Goal: Task Accomplishment & Management: Manage account settings

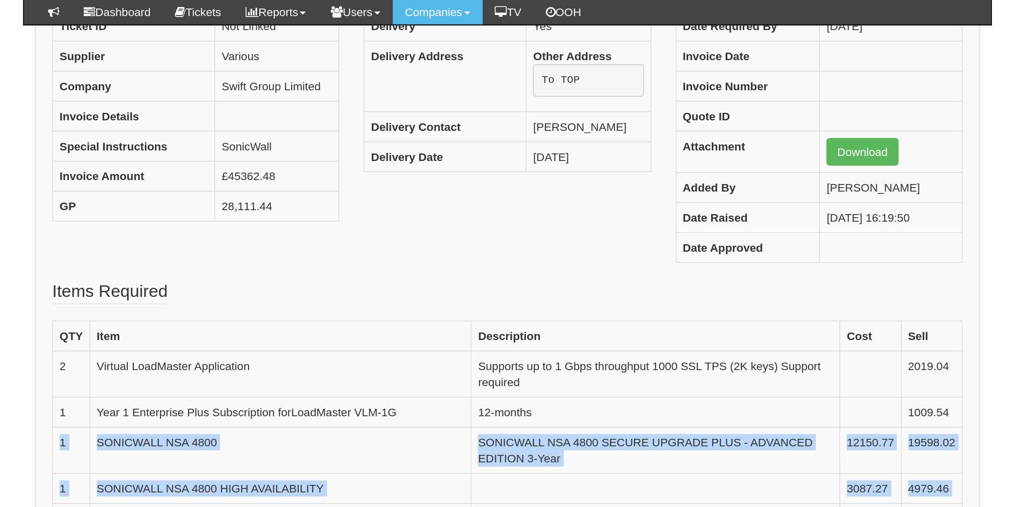
scroll to position [150, 0]
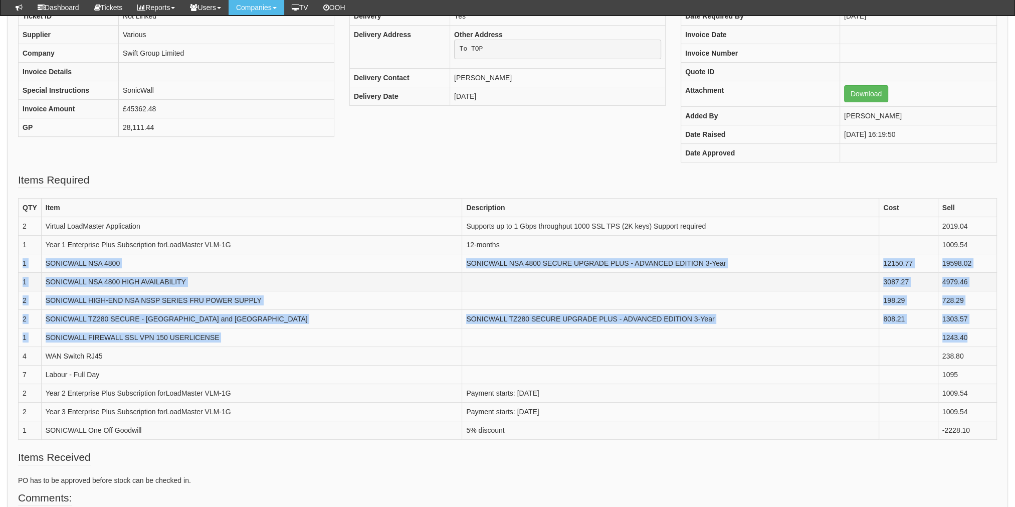
click at [191, 284] on td "SONICWALL NSA 4800 HIGH AVAILABILITY" at bounding box center [251, 281] width 421 height 19
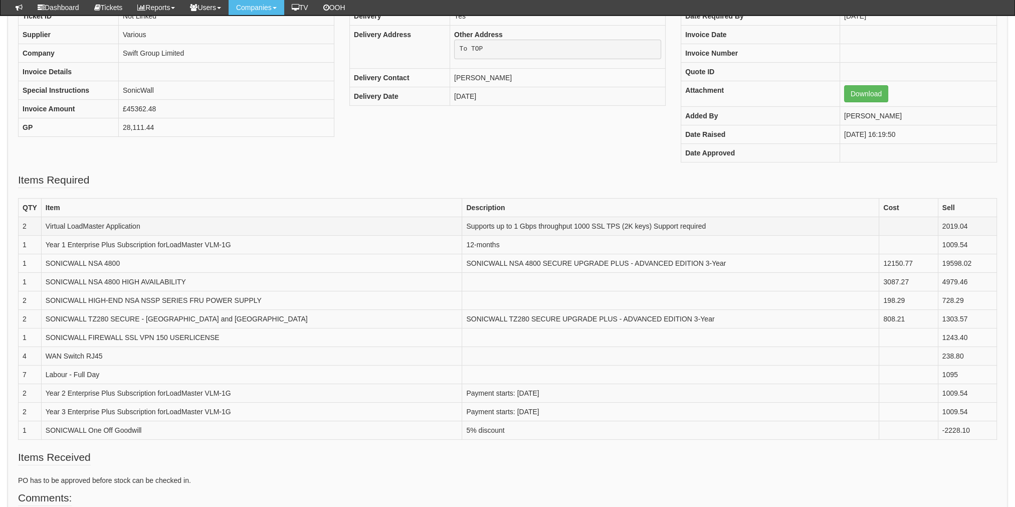
drag, startPoint x: 888, startPoint y: 224, endPoint x: 906, endPoint y: 230, distance: 18.5
click at [597, 230] on td at bounding box center [908, 226] width 59 height 19
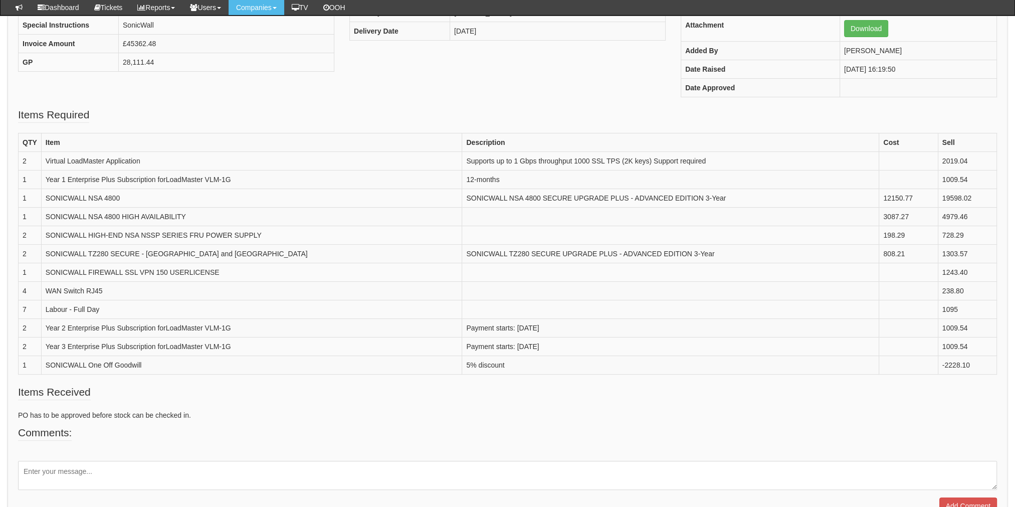
scroll to position [270, 0]
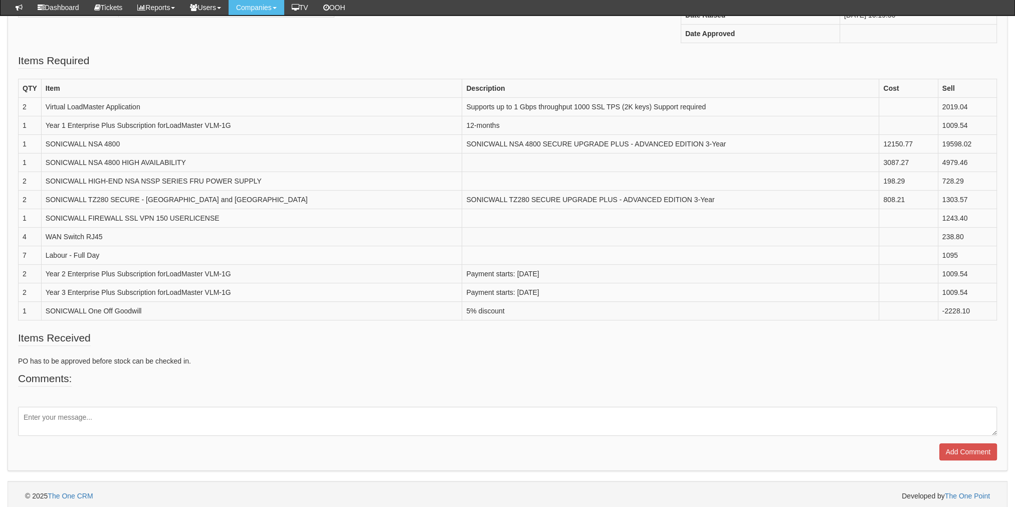
click at [140, 311] on textarea at bounding box center [507, 421] width 979 height 29
drag, startPoint x: 46, startPoint y: 103, endPoint x: 190, endPoint y: 105, distance: 143.9
click at [190, 105] on td "Virtual LoadMaster Application" at bounding box center [251, 106] width 421 height 19
copy td "Virtual LoadMaster Application"
click at [90, 311] on textarea "PO needs to be amended but the following has been ordered." at bounding box center [507, 421] width 979 height 29
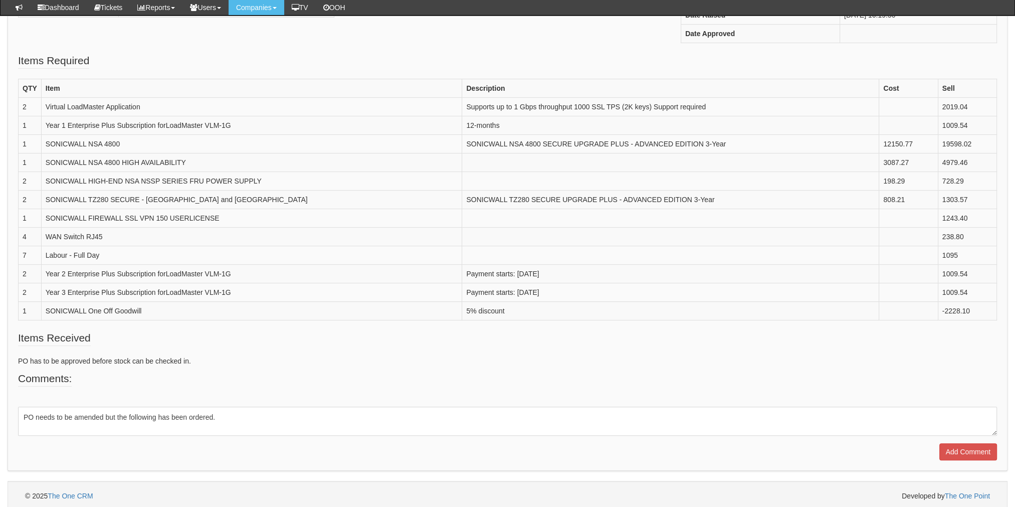
click at [233, 311] on textarea "PO needs to be amended but the following has been ordered." at bounding box center [507, 421] width 979 height 29
click at [229, 311] on textarea "PO needs to be amended but the following has been ordered." at bounding box center [507, 421] width 979 height 29
paste textarea "Virtual LoadMaster Application"
type textarea "PO needs to be amended but the following has been ordered. 2 x Virtual LoadMast…"
click at [591, 311] on textarea "PO needs to be amended but the following has been ordered. 2 x Virtual LoadMast…" at bounding box center [507, 421] width 979 height 29
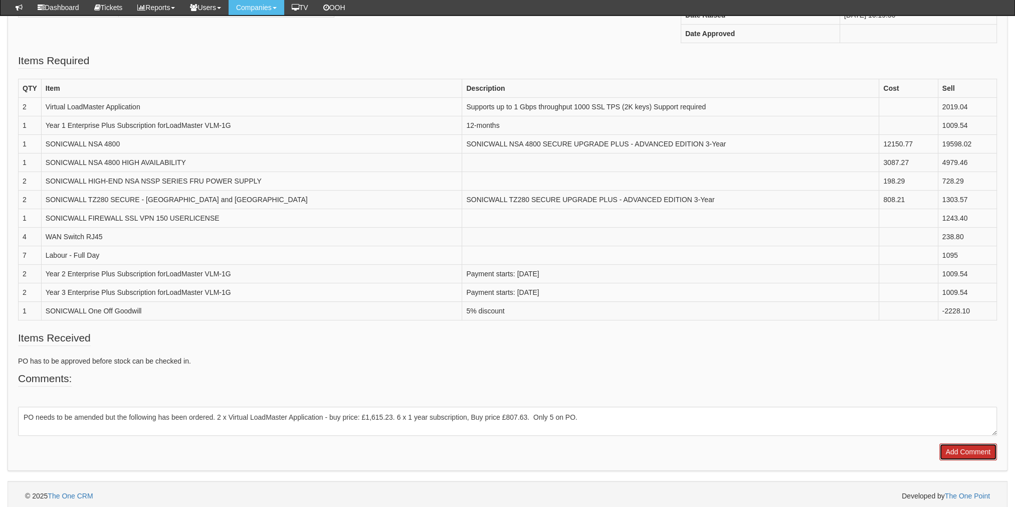
click at [597, 311] on input "Add Comment" at bounding box center [968, 451] width 58 height 17
